Goal: Information Seeking & Learning: Compare options

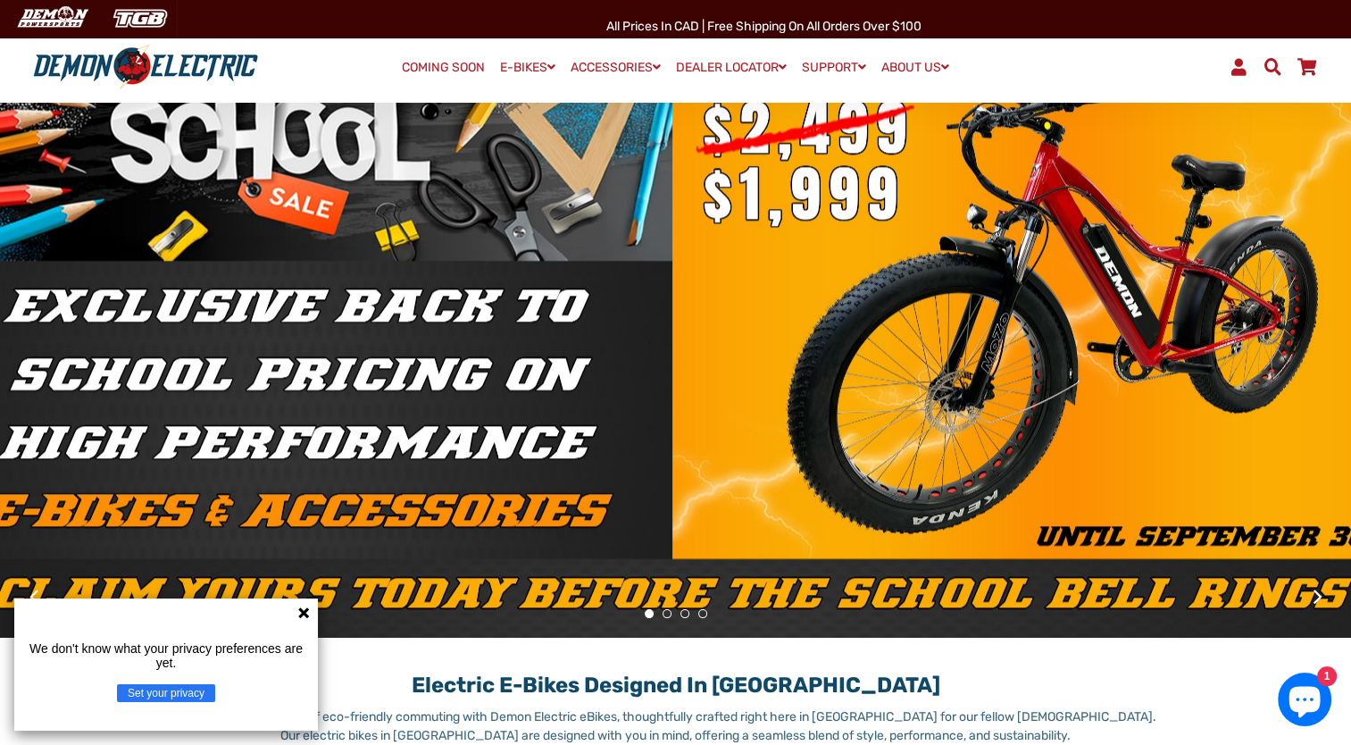
scroll to position [118, 0]
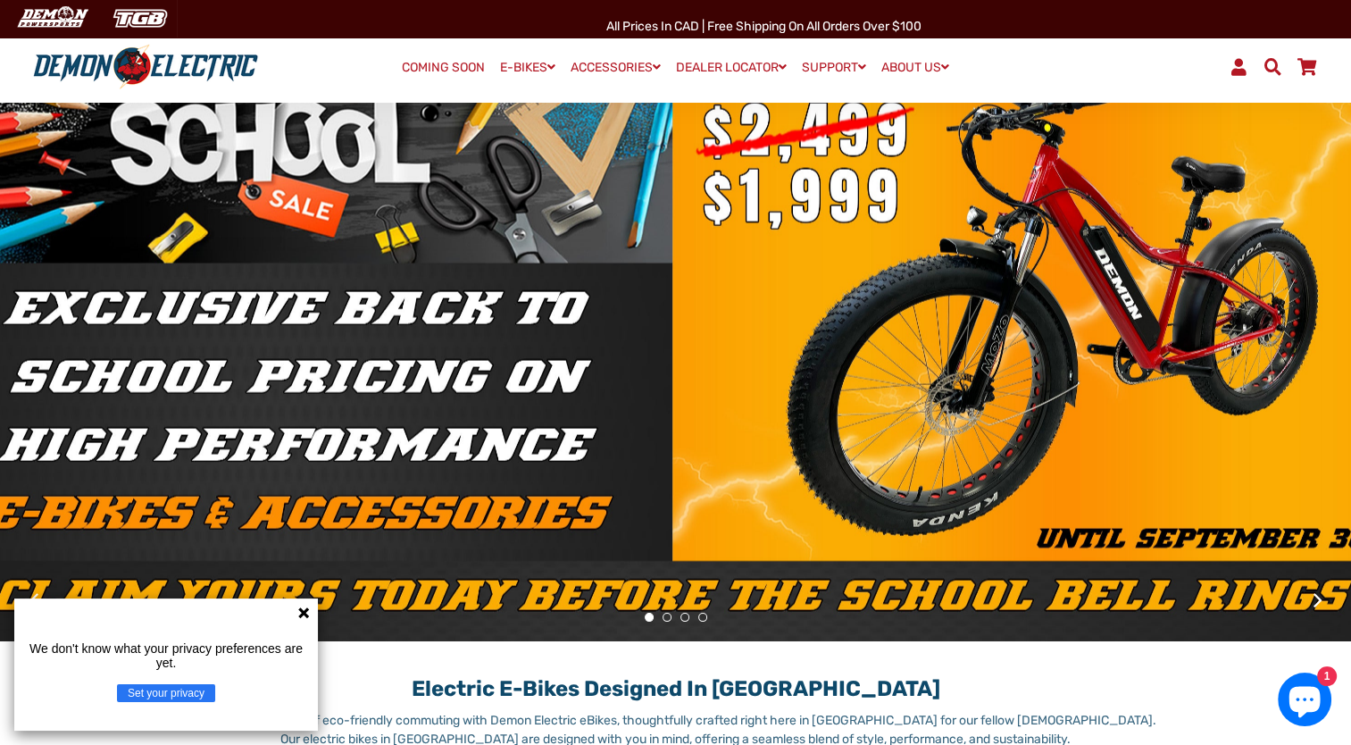
click at [650, 616] on button "1" at bounding box center [649, 616] width 9 height 9
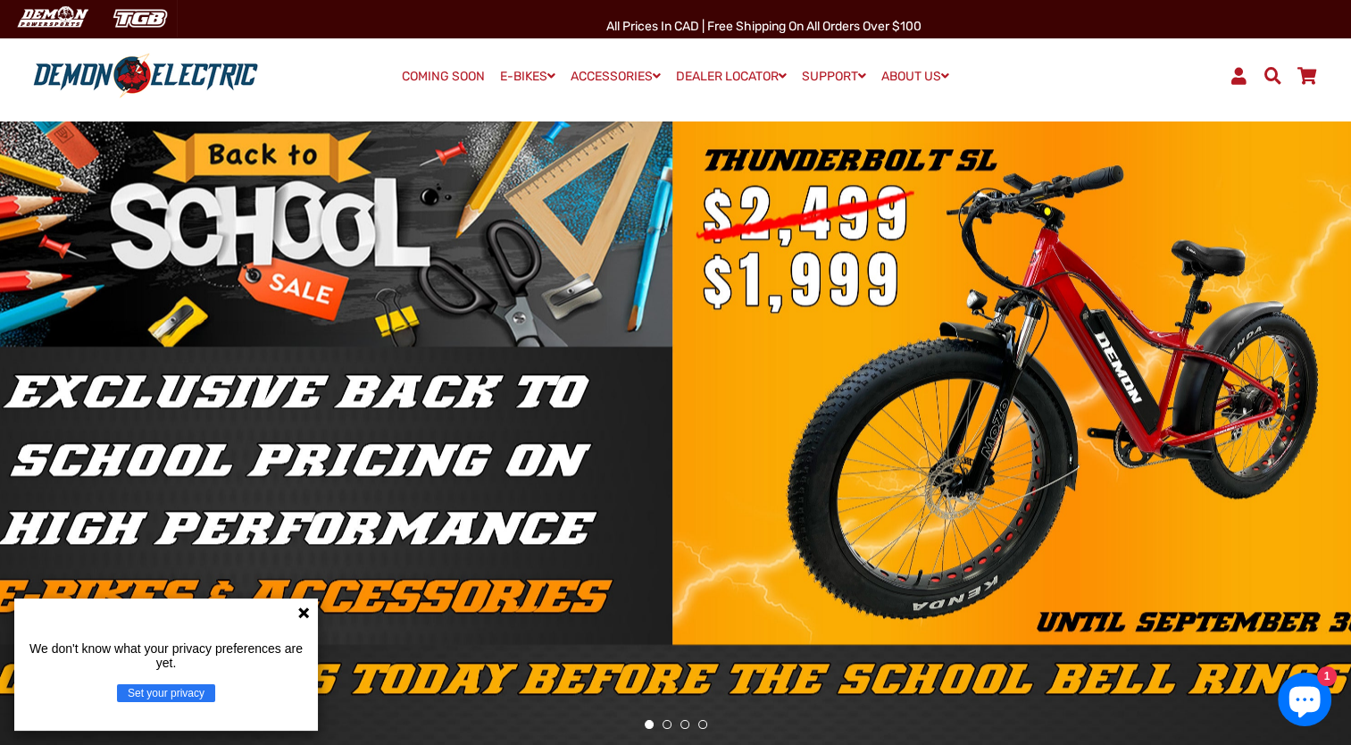
scroll to position [19, 0]
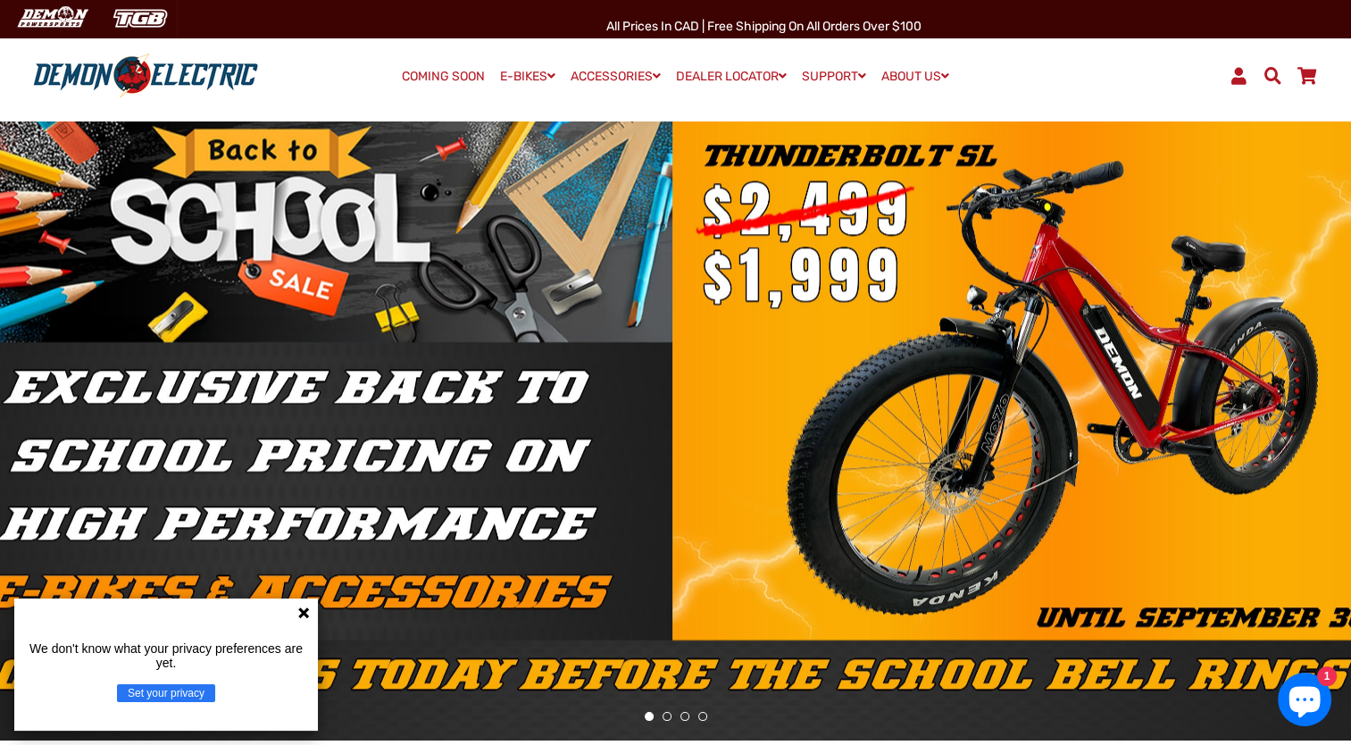
click at [666, 717] on button "2" at bounding box center [666, 716] width 9 height 9
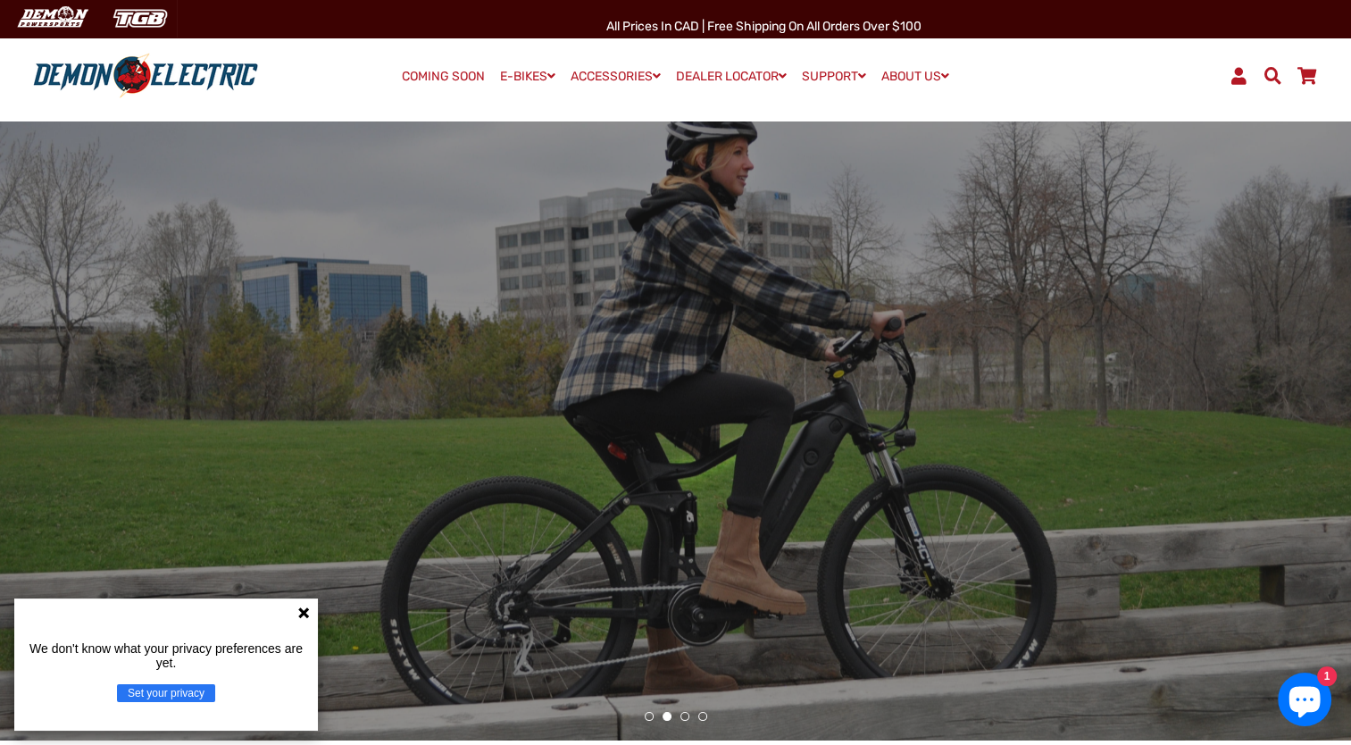
click at [683, 716] on button "3" at bounding box center [684, 716] width 9 height 9
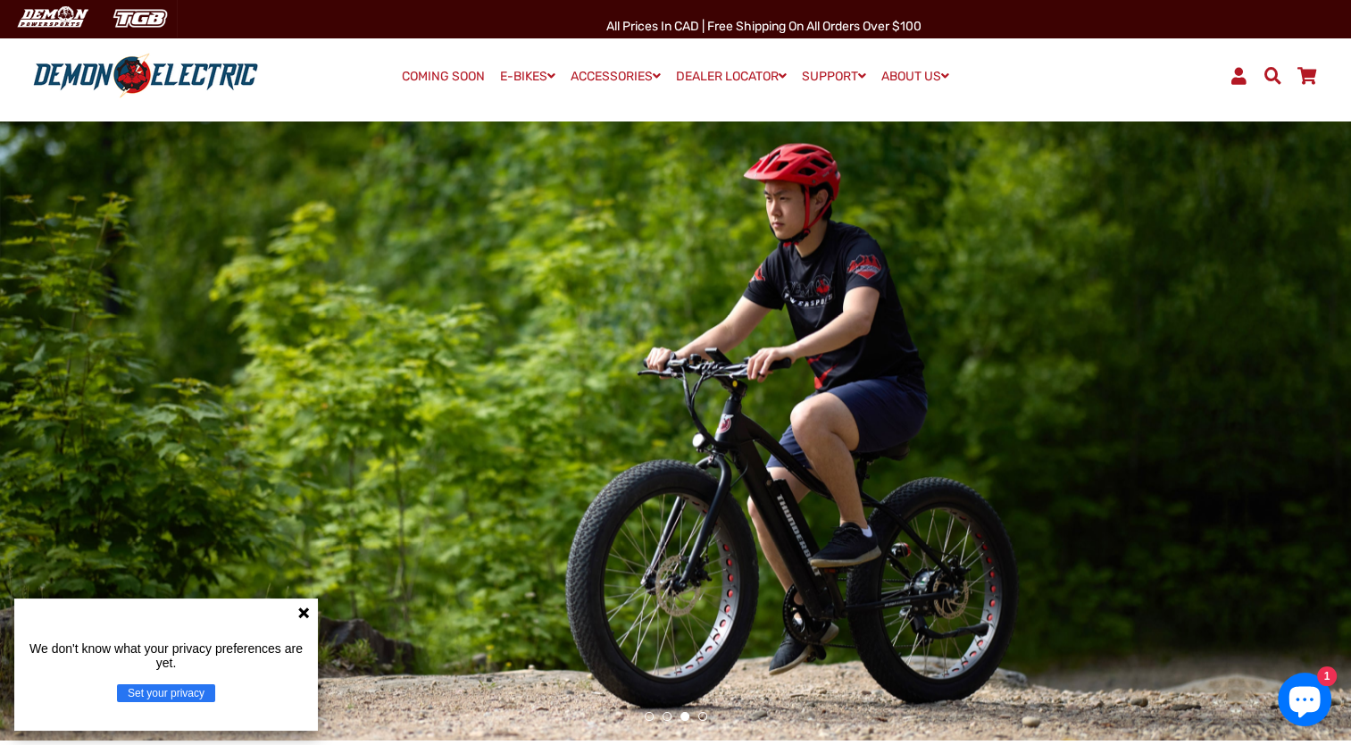
click at [699, 716] on button "4" at bounding box center [702, 716] width 9 height 9
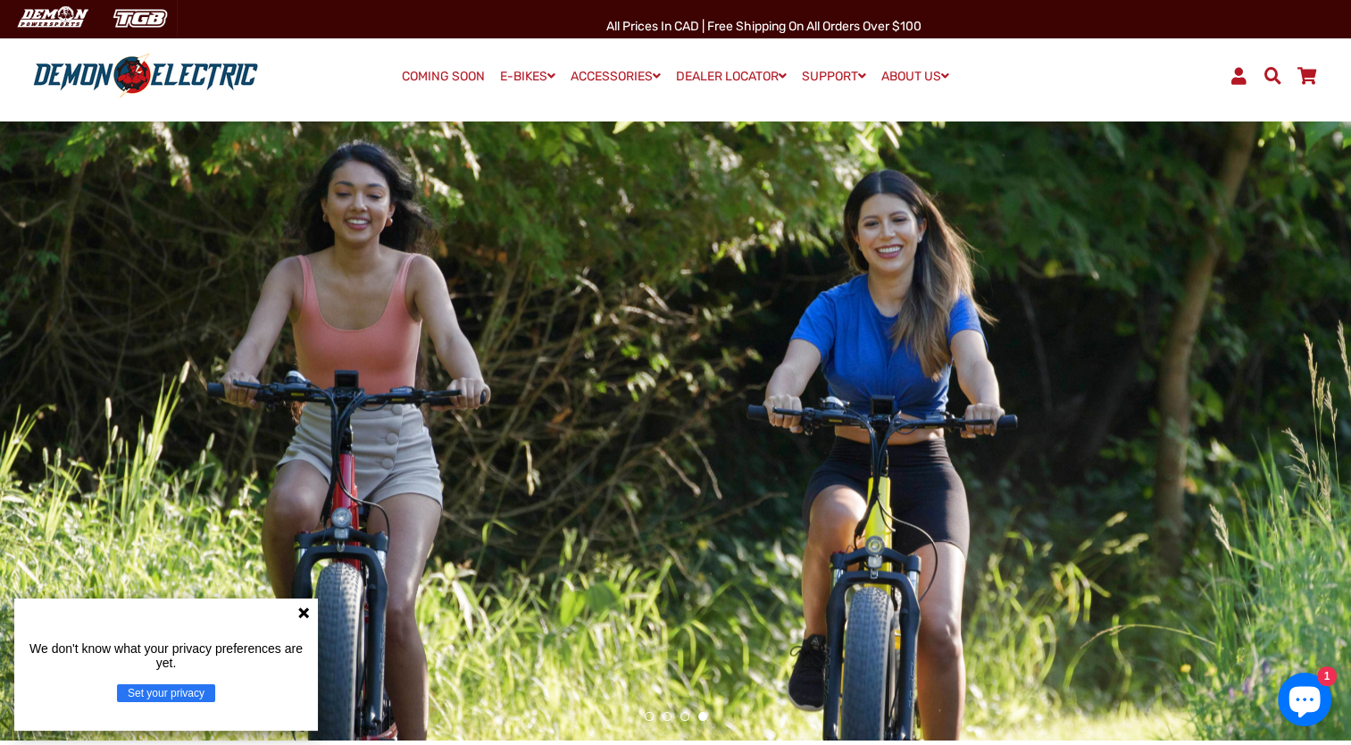
click at [664, 716] on button "2" at bounding box center [666, 716] width 9 height 9
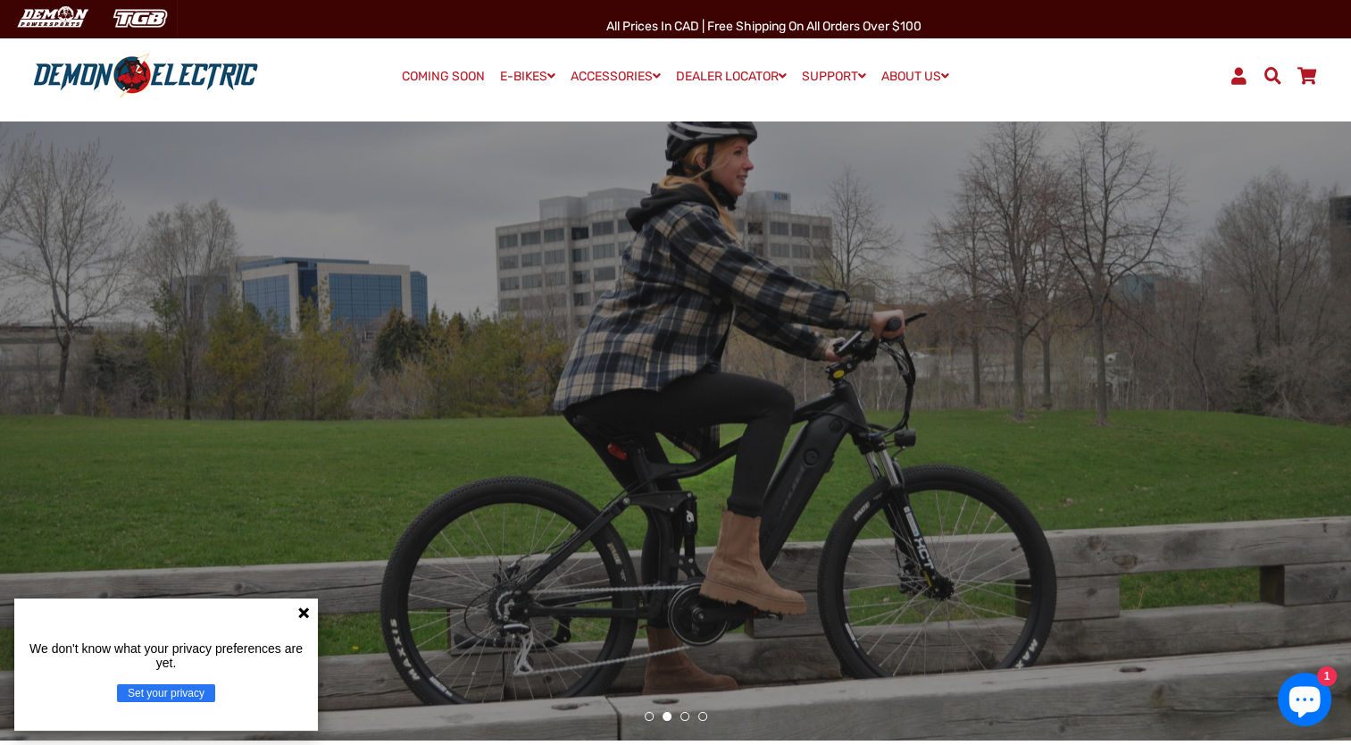
click at [303, 616] on icon at bounding box center [303, 612] width 14 height 14
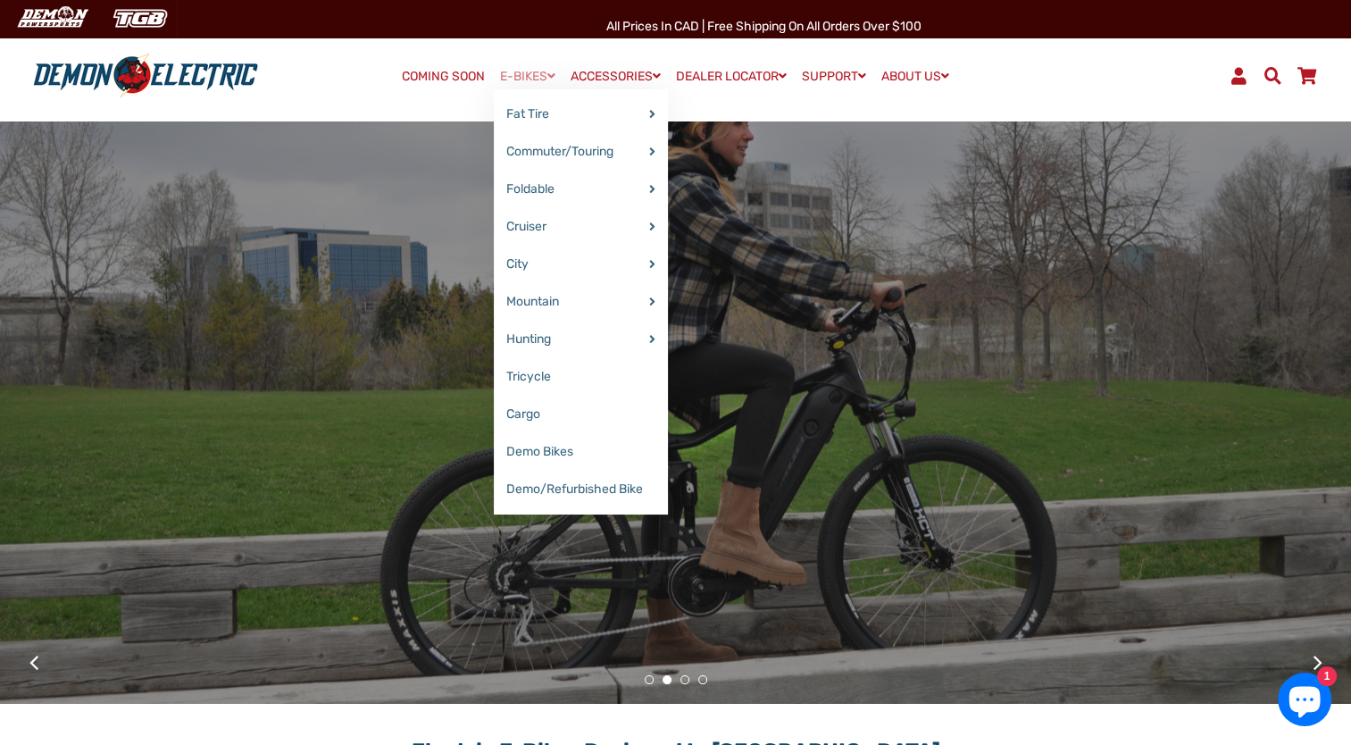
scroll to position [32, 0]
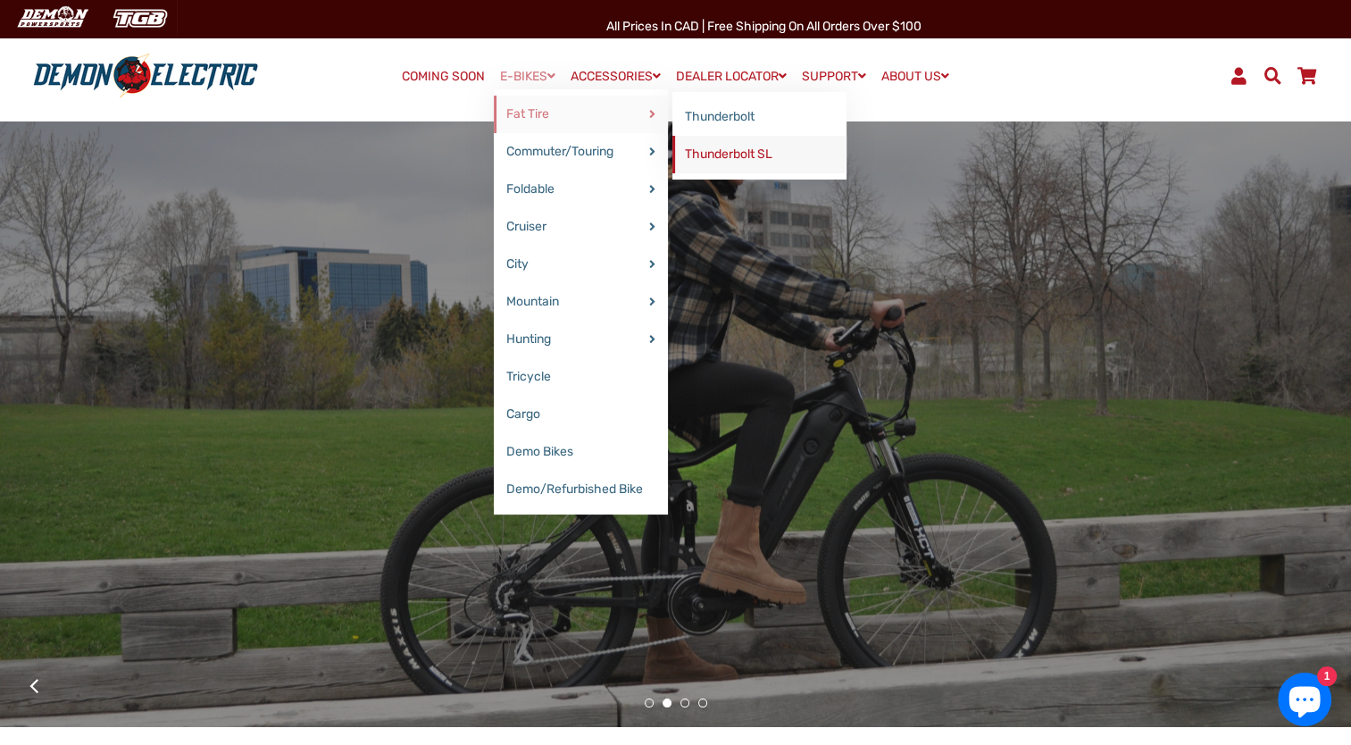
click at [714, 159] on link "Thunderbolt SL" at bounding box center [759, 154] width 174 height 37
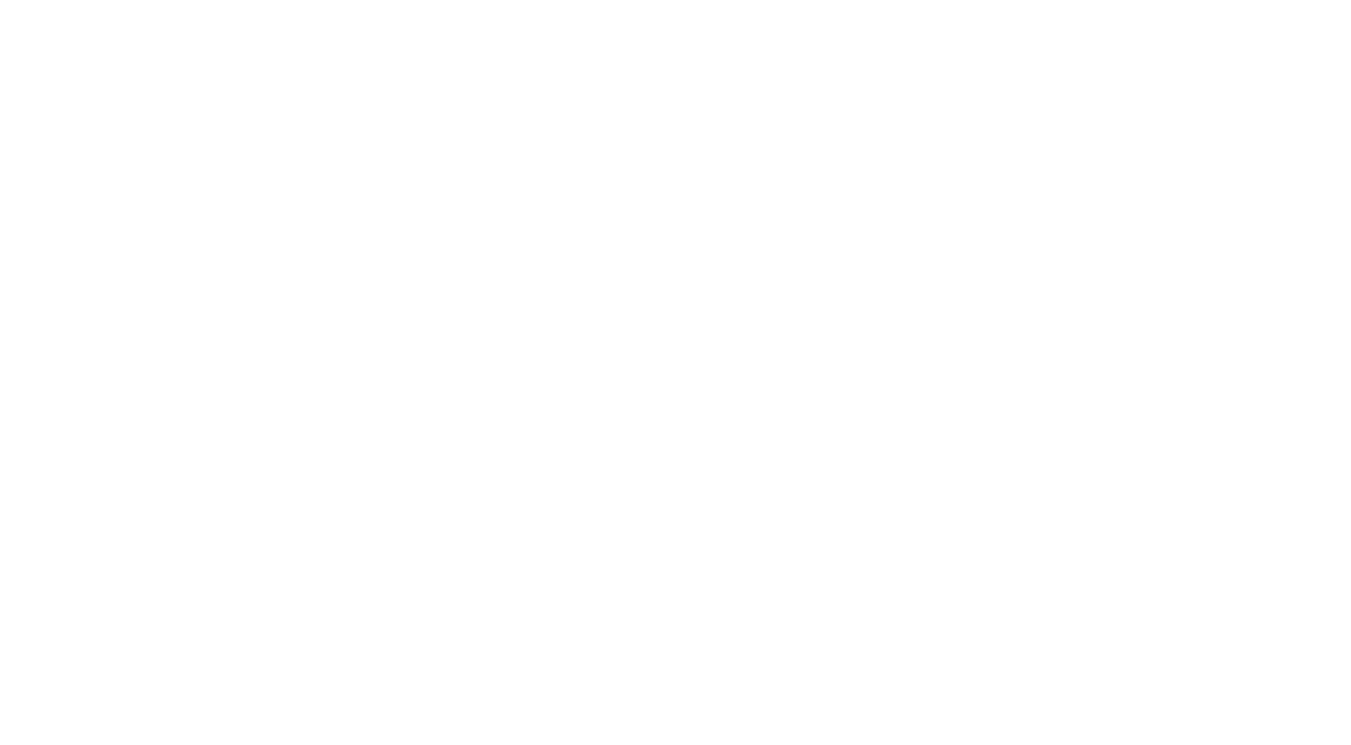
select select "******"
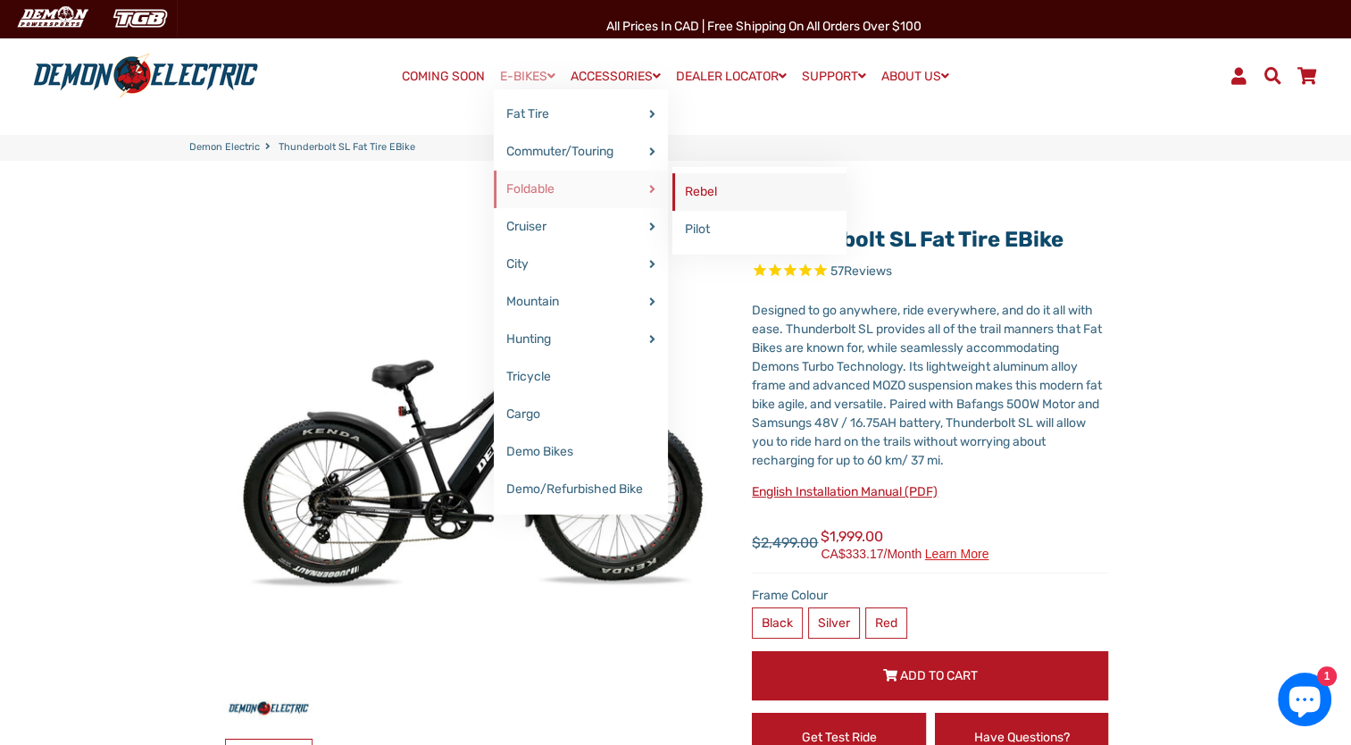
click at [689, 186] on link "Rebel" at bounding box center [759, 191] width 174 height 37
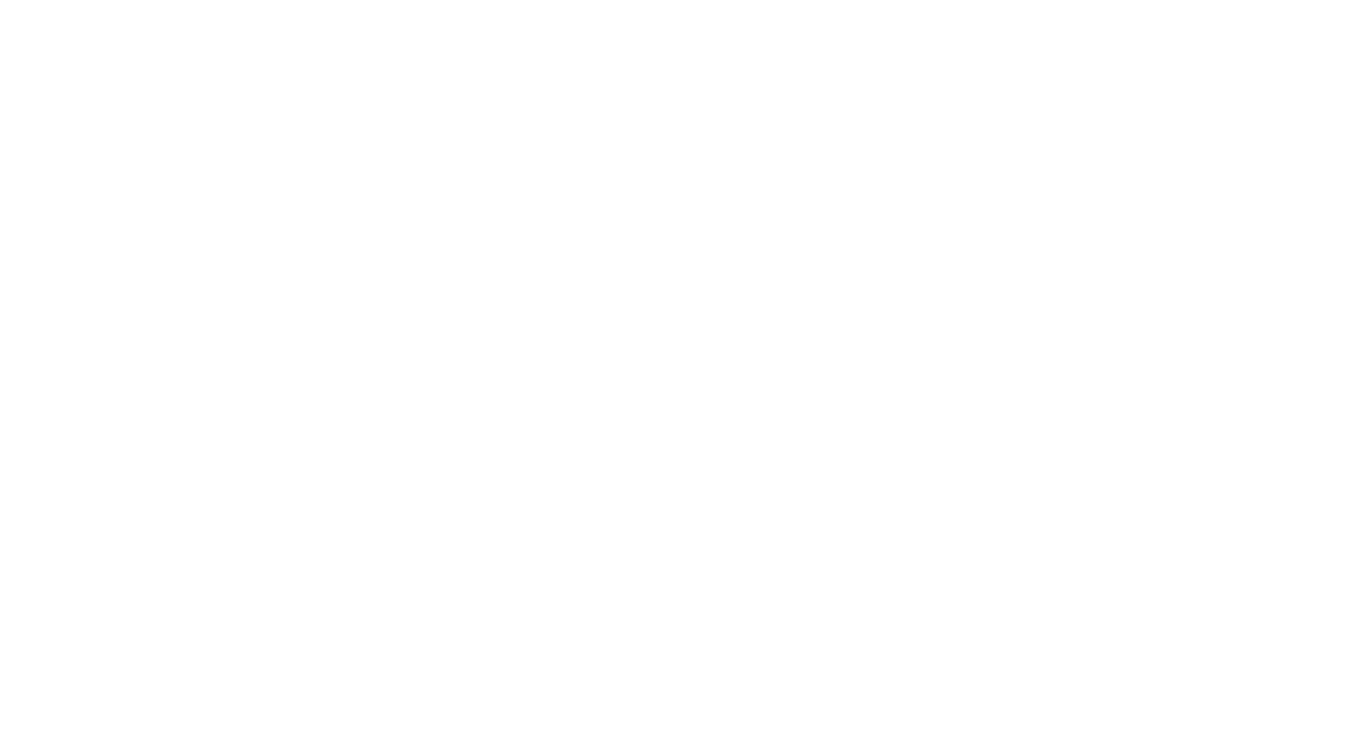
select select "******"
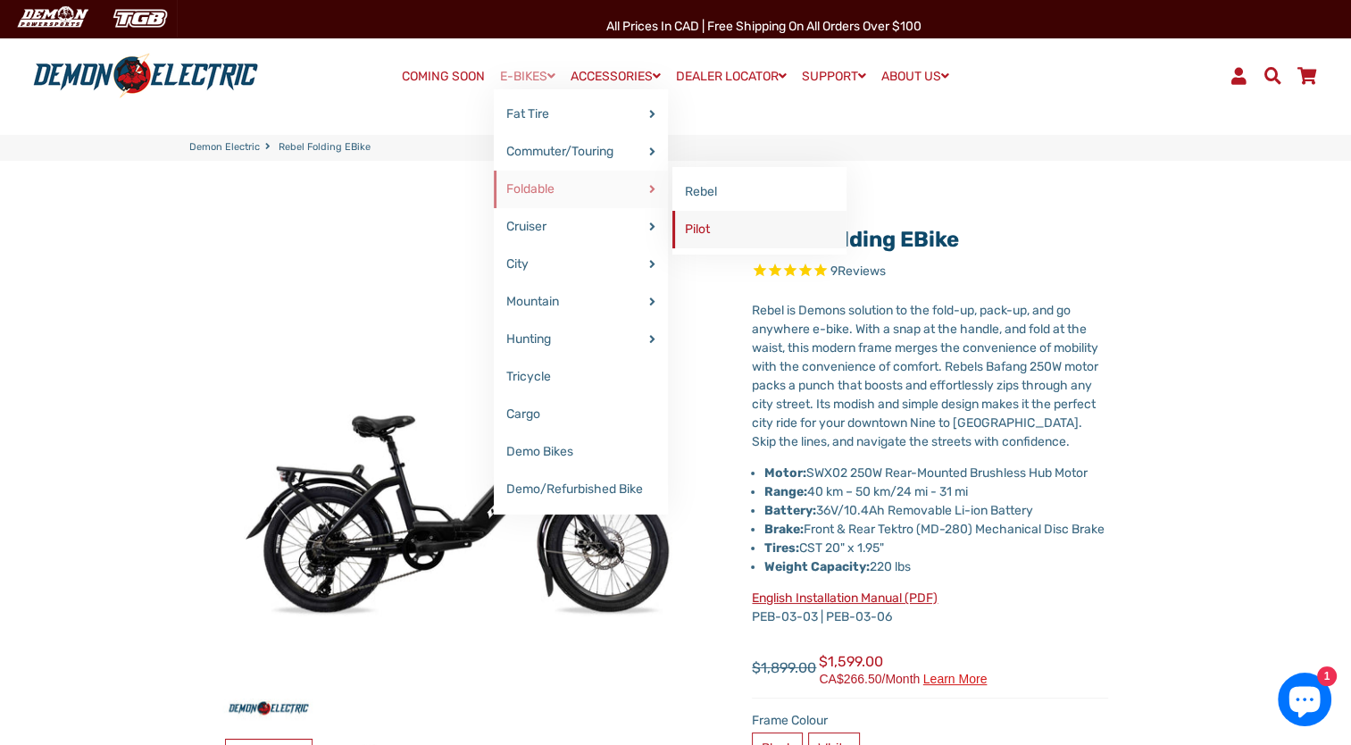
click at [704, 224] on link "Pilot" at bounding box center [759, 229] width 174 height 37
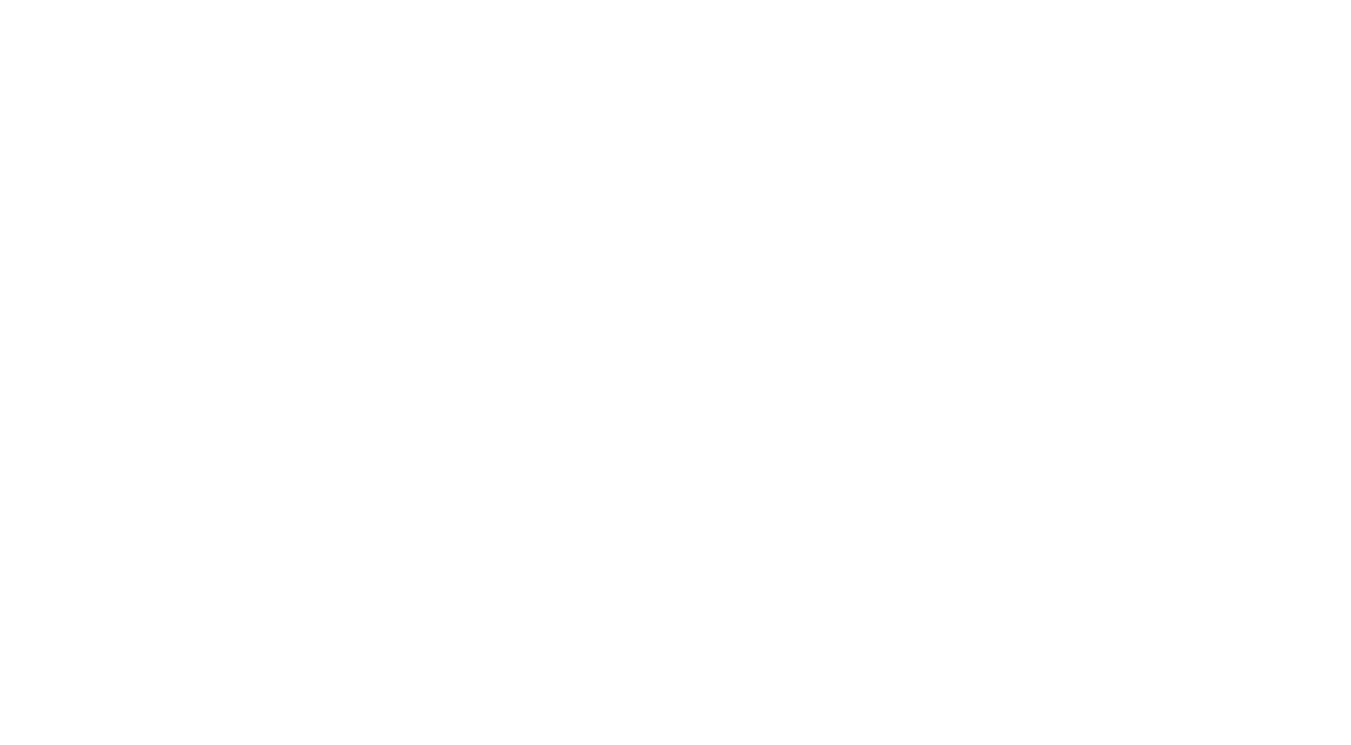
select select "******"
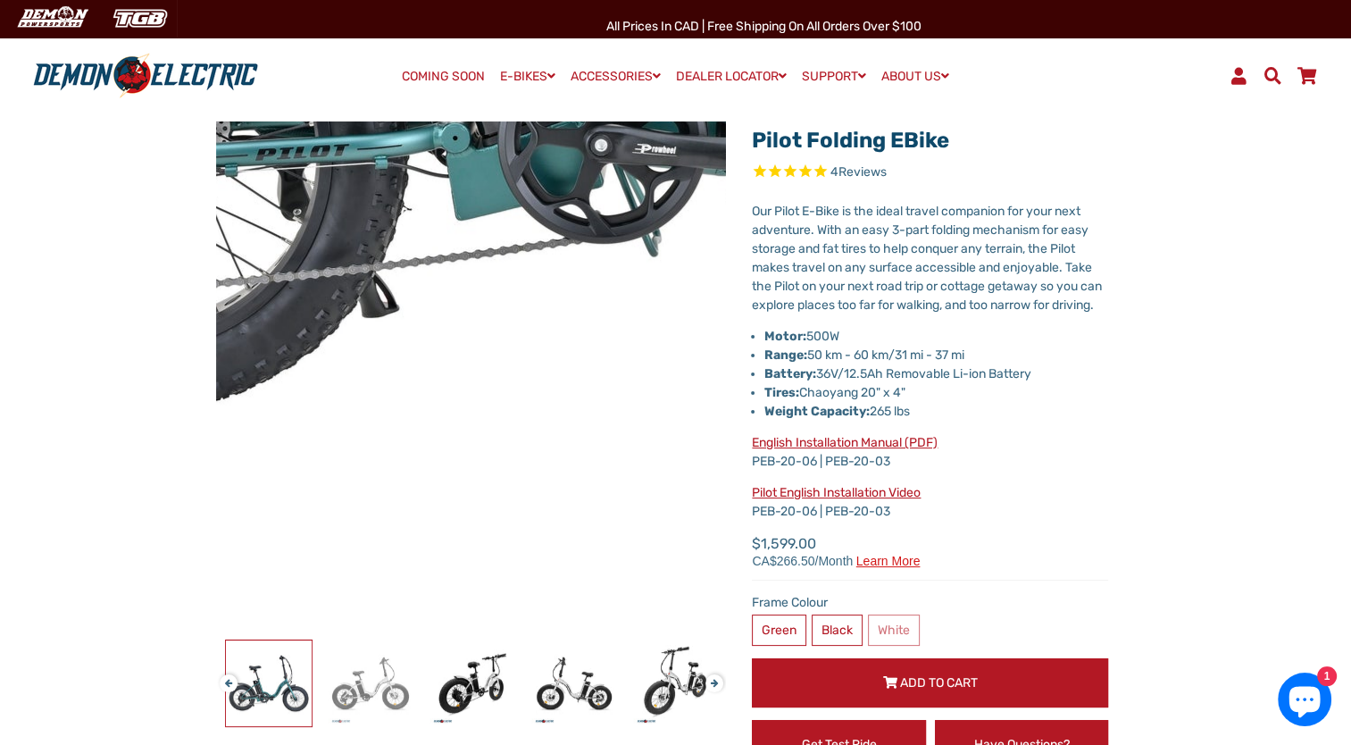
scroll to position [71, 0]
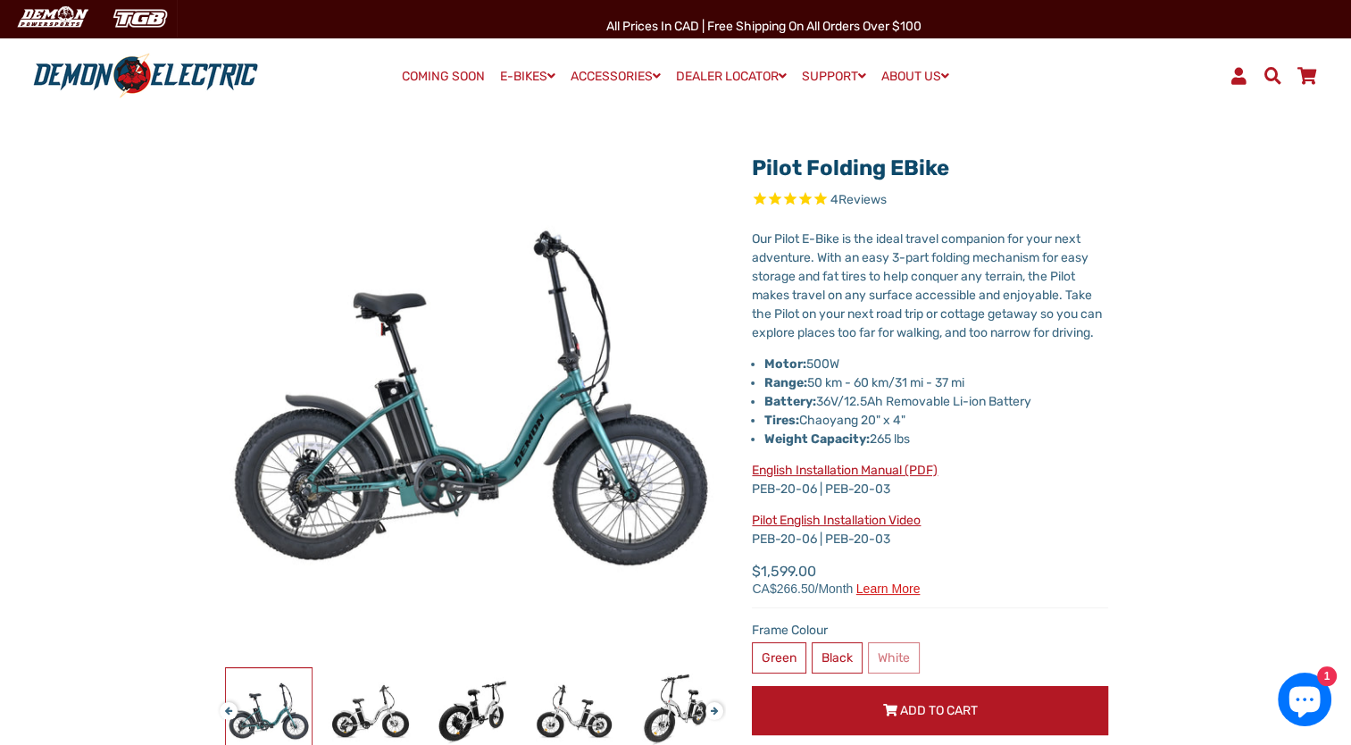
click at [433, 77] on link "COMING SOON" at bounding box center [444, 76] width 96 height 25
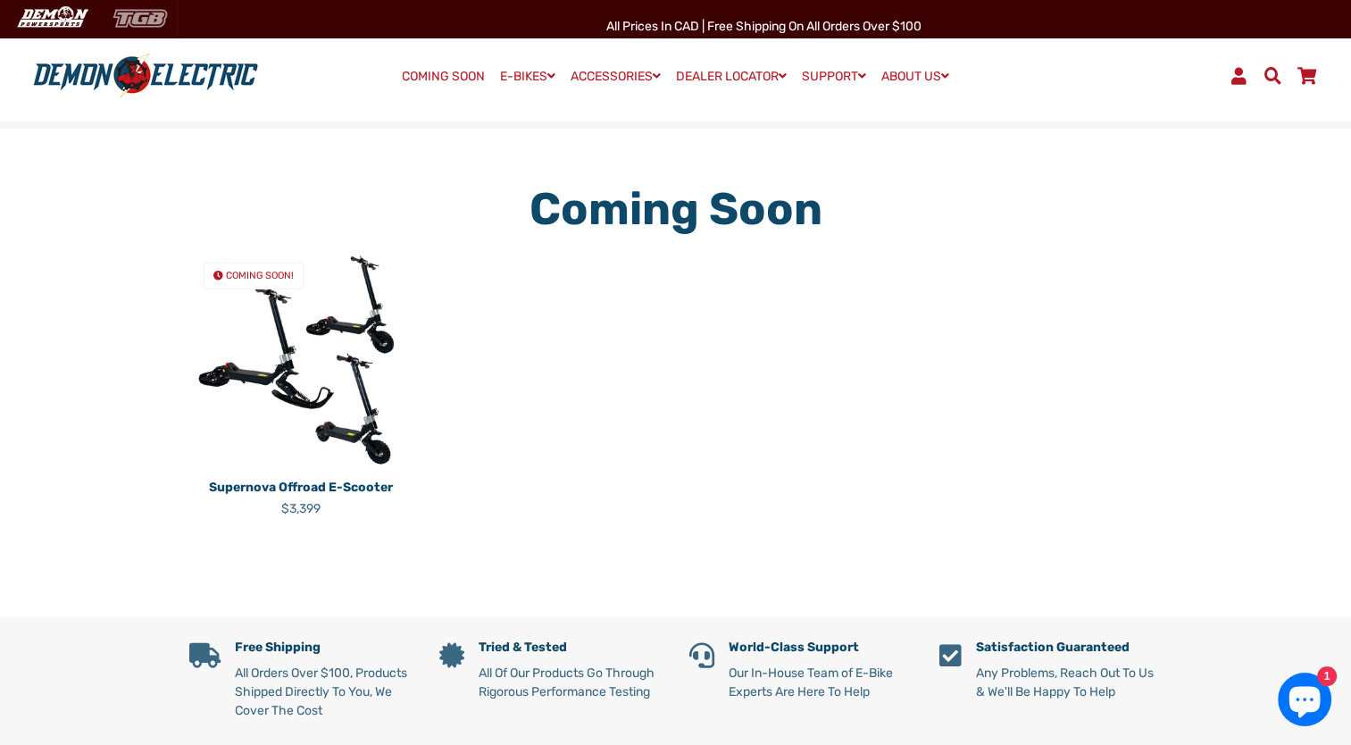
click at [146, 19] on img at bounding box center [140, 18] width 73 height 29
